Goal: Information Seeking & Learning: Check status

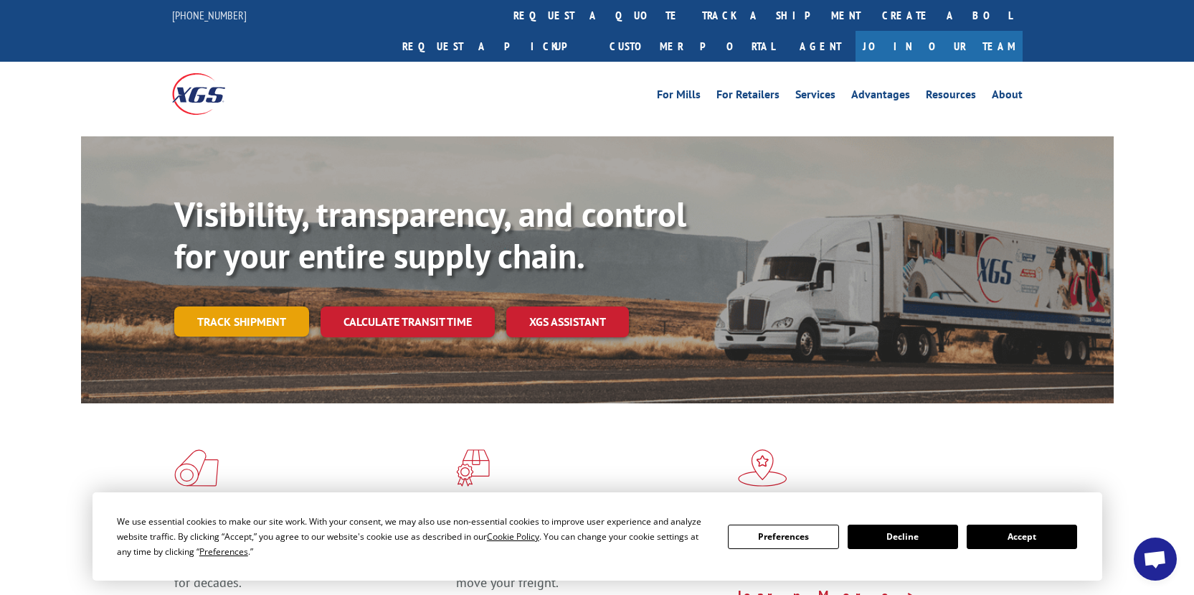
click at [249, 306] on link "Track shipment" at bounding box center [241, 321] width 135 height 30
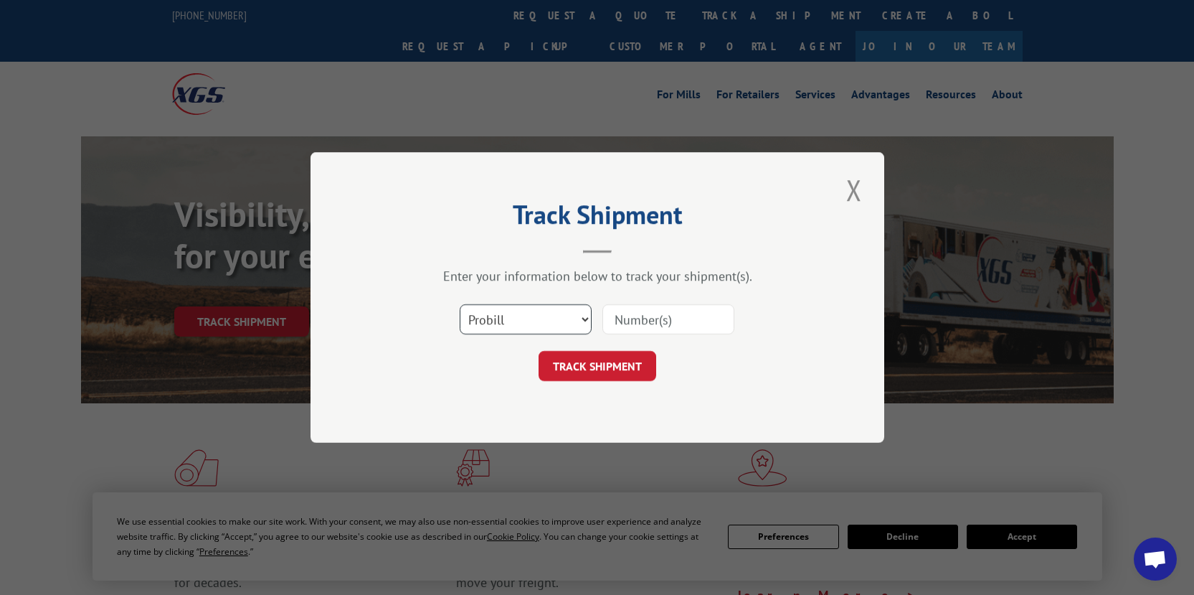
click at [577, 319] on select "Select category... Probill BOL PO" at bounding box center [526, 319] width 132 height 30
select select "bol"
click at [460, 304] on select "Select category... Probill BOL PO" at bounding box center [526, 319] width 132 height 30
click at [644, 318] on input at bounding box center [669, 319] width 132 height 30
type input "2825041"
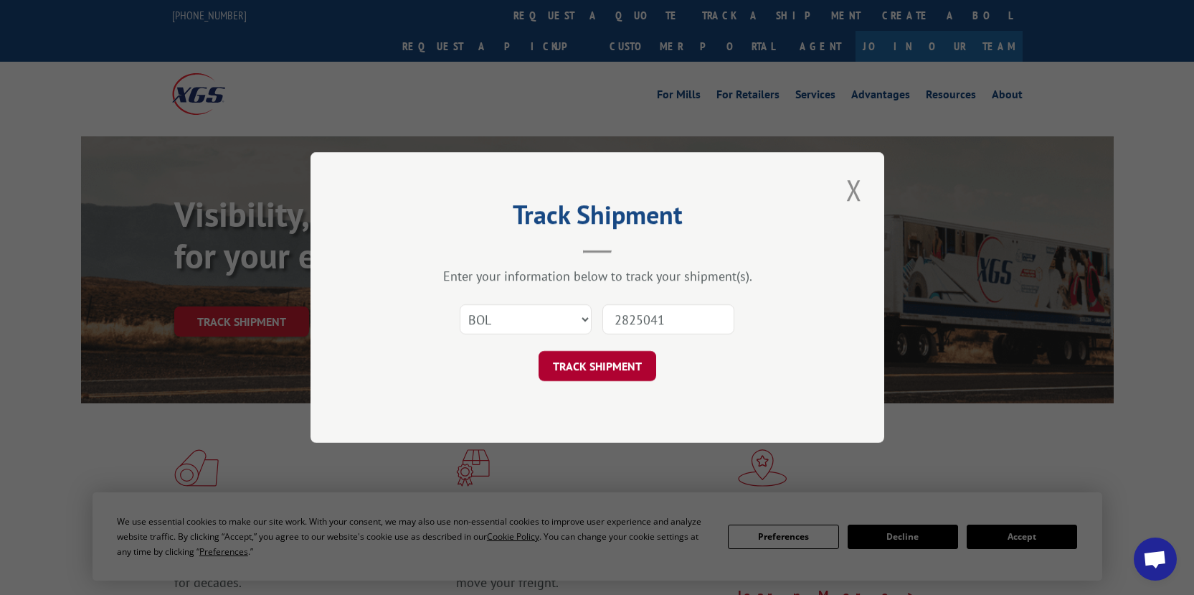
click at [609, 369] on button "TRACK SHIPMENT" at bounding box center [598, 366] width 118 height 30
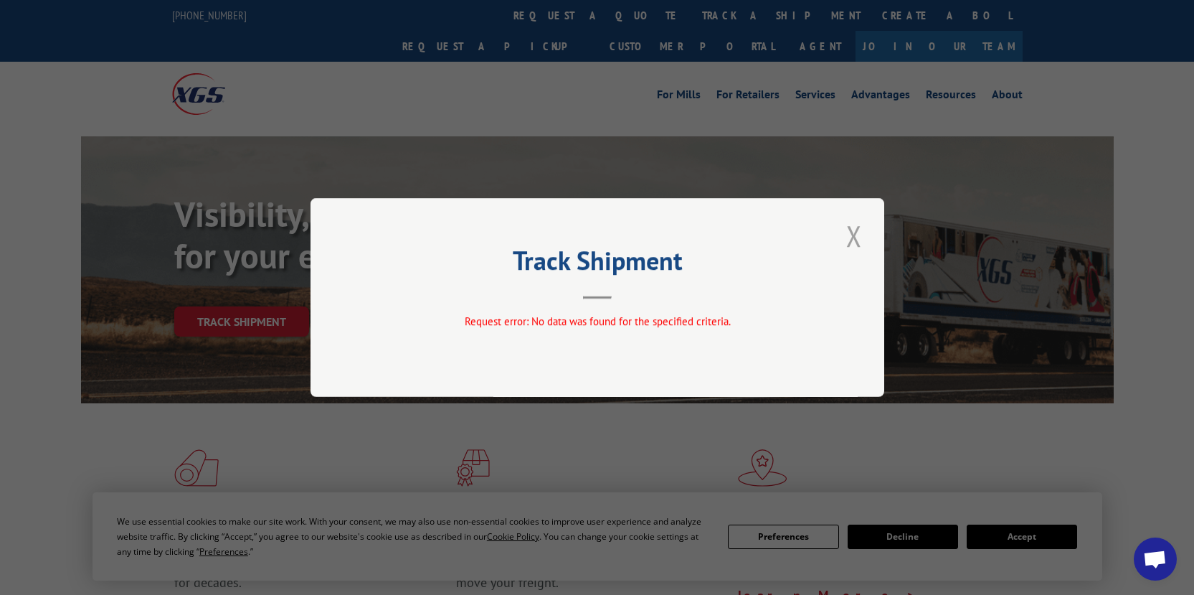
click at [855, 233] on button "Close modal" at bounding box center [854, 235] width 24 height 39
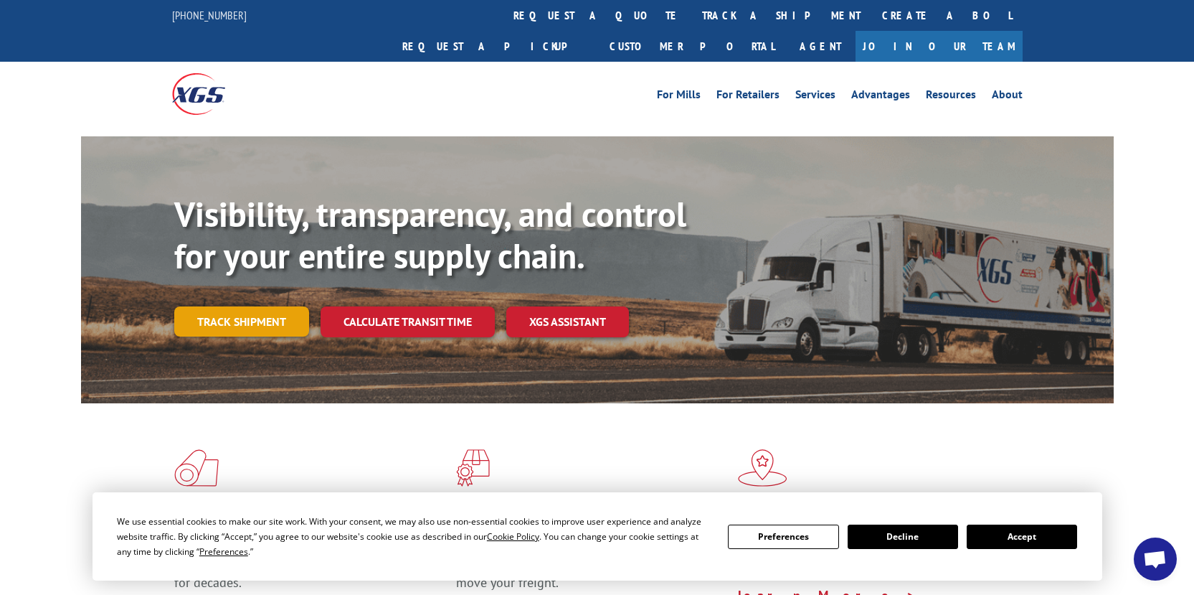
click at [238, 306] on link "Track shipment" at bounding box center [241, 321] width 135 height 30
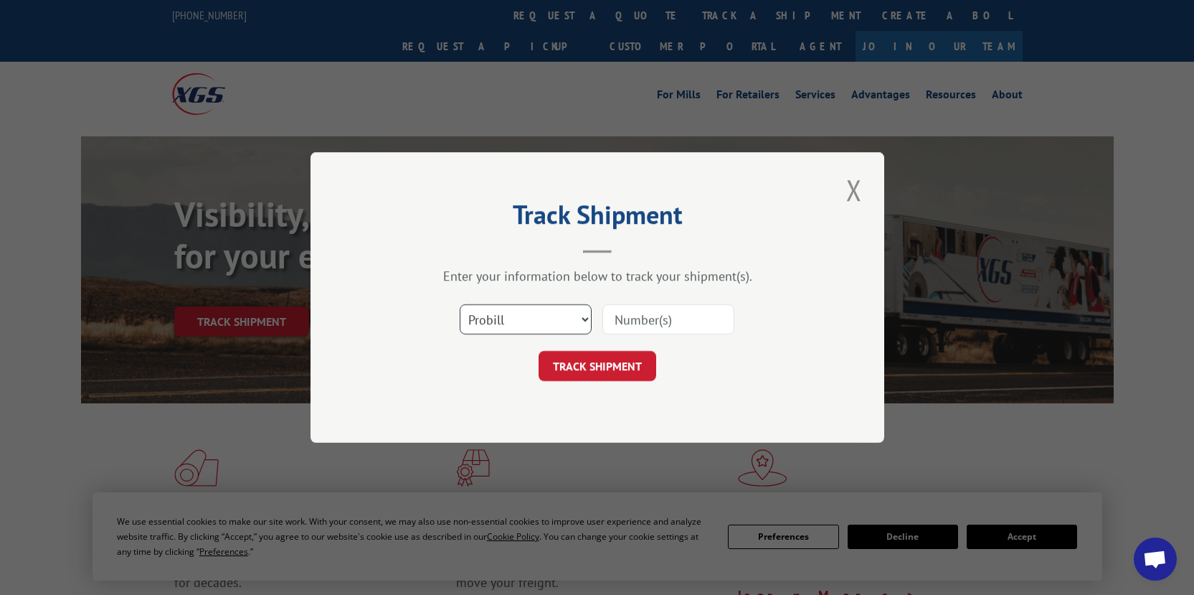
click at [580, 318] on select "Select category... Probill BOL PO" at bounding box center [526, 319] width 132 height 30
select select "bol"
click at [460, 304] on select "Select category... Probill BOL PO" at bounding box center [526, 319] width 132 height 30
click at [684, 329] on input at bounding box center [669, 319] width 132 height 30
type input "2825041"
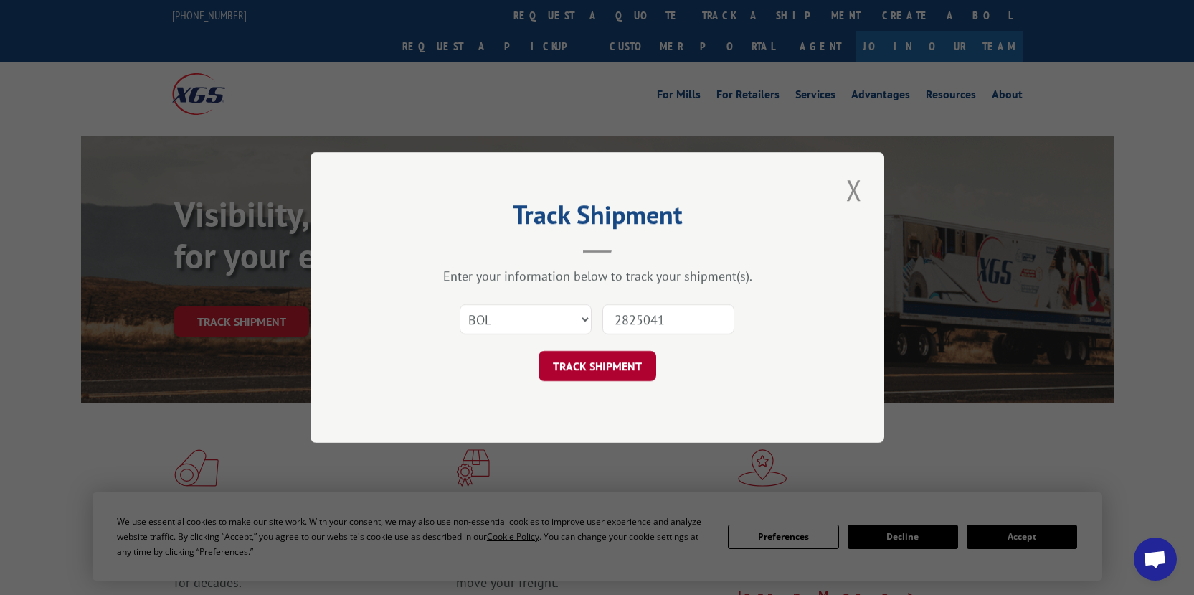
click at [608, 374] on button "TRACK SHIPMENT" at bounding box center [598, 366] width 118 height 30
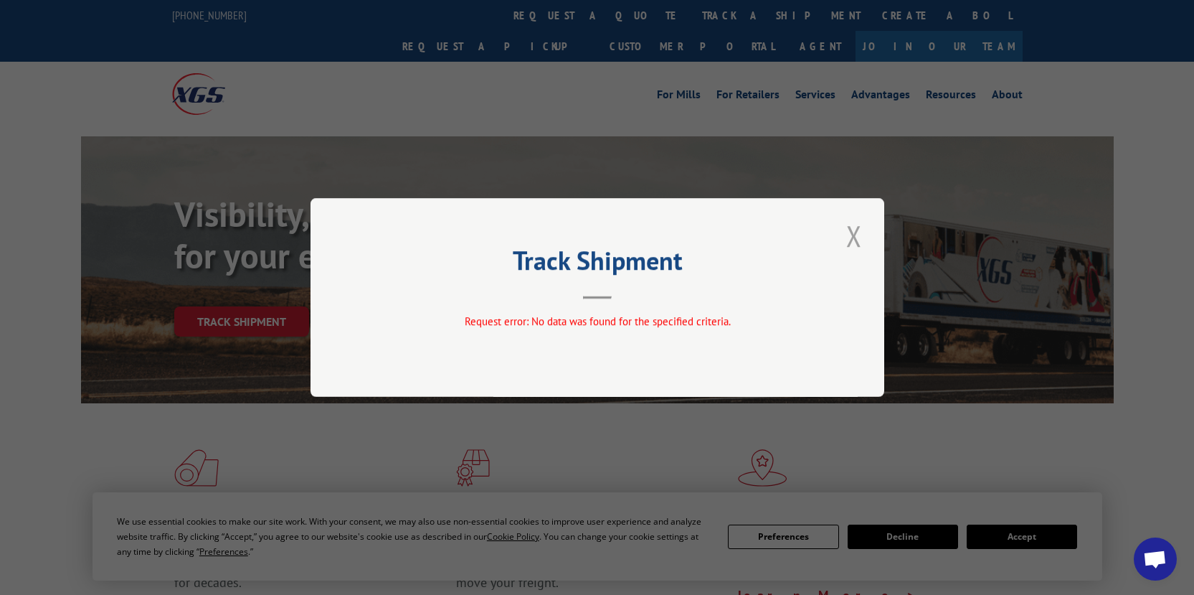
click at [858, 242] on button "Close modal" at bounding box center [854, 235] width 24 height 39
